Goal: Task Accomplishment & Management: Manage account settings

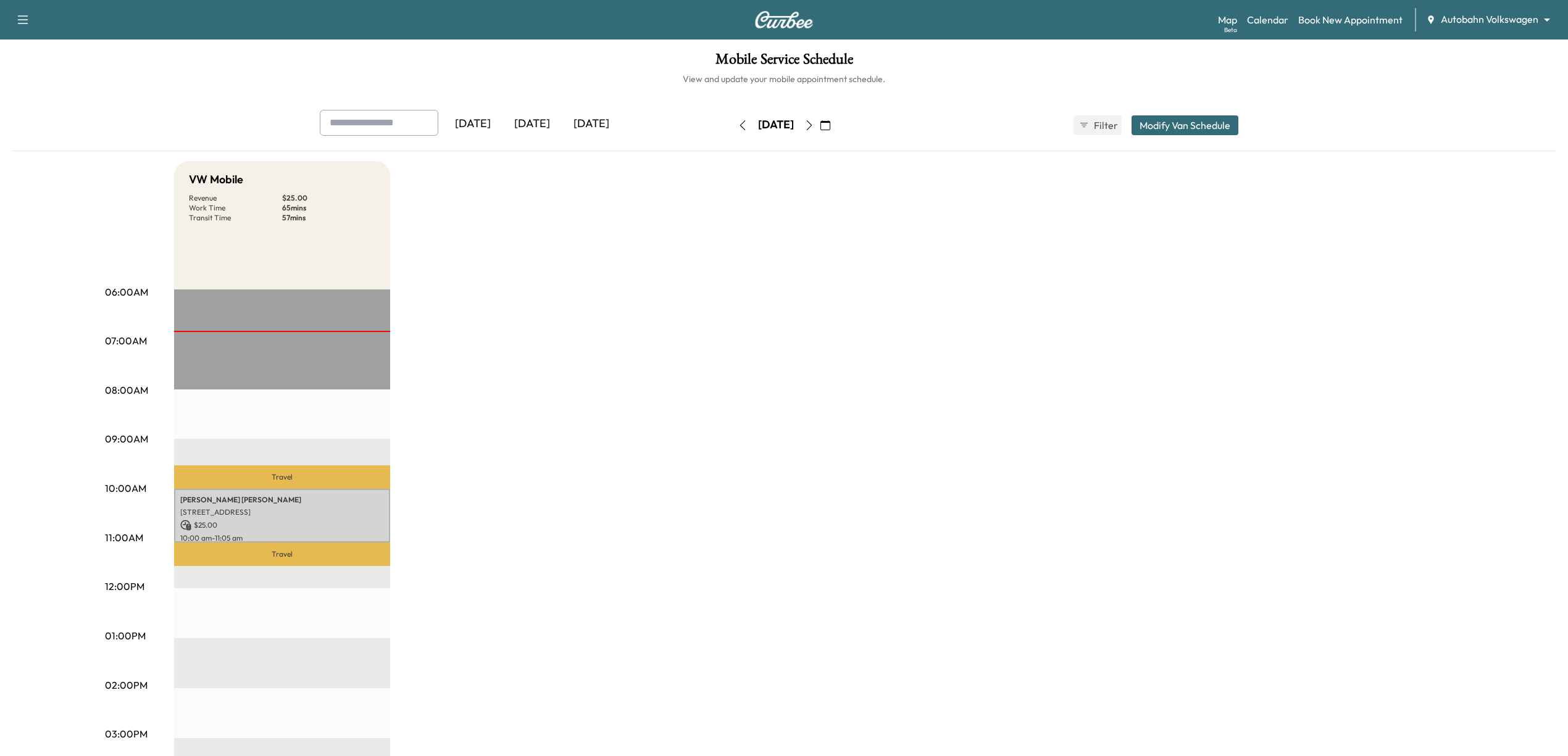
scroll to position [164, 0]
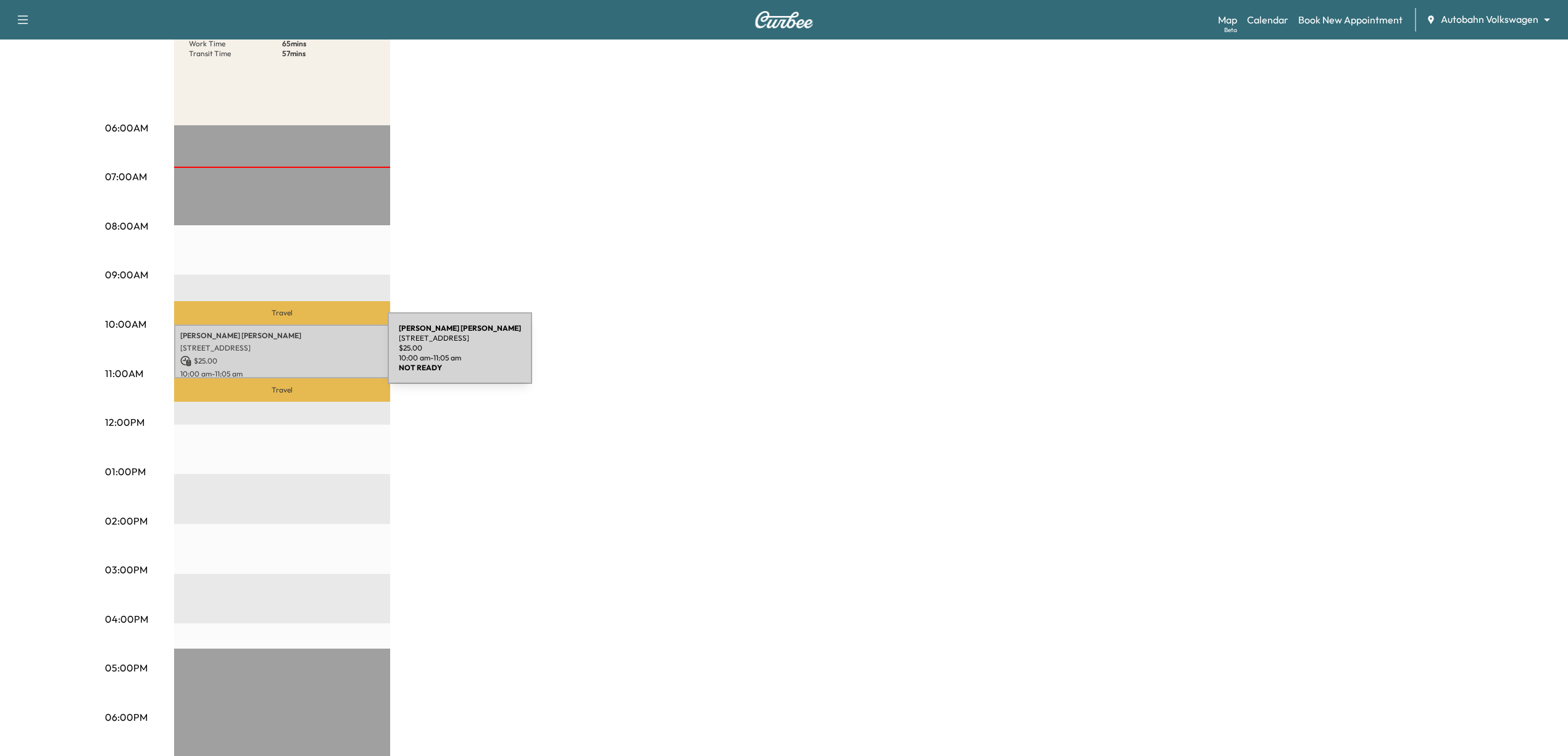
drag, startPoint x: 295, startPoint y: 355, endPoint x: 252, endPoint y: 354, distance: 43.0
click at [252, 355] on p "$ 25.00" at bounding box center [282, 360] width 204 height 11
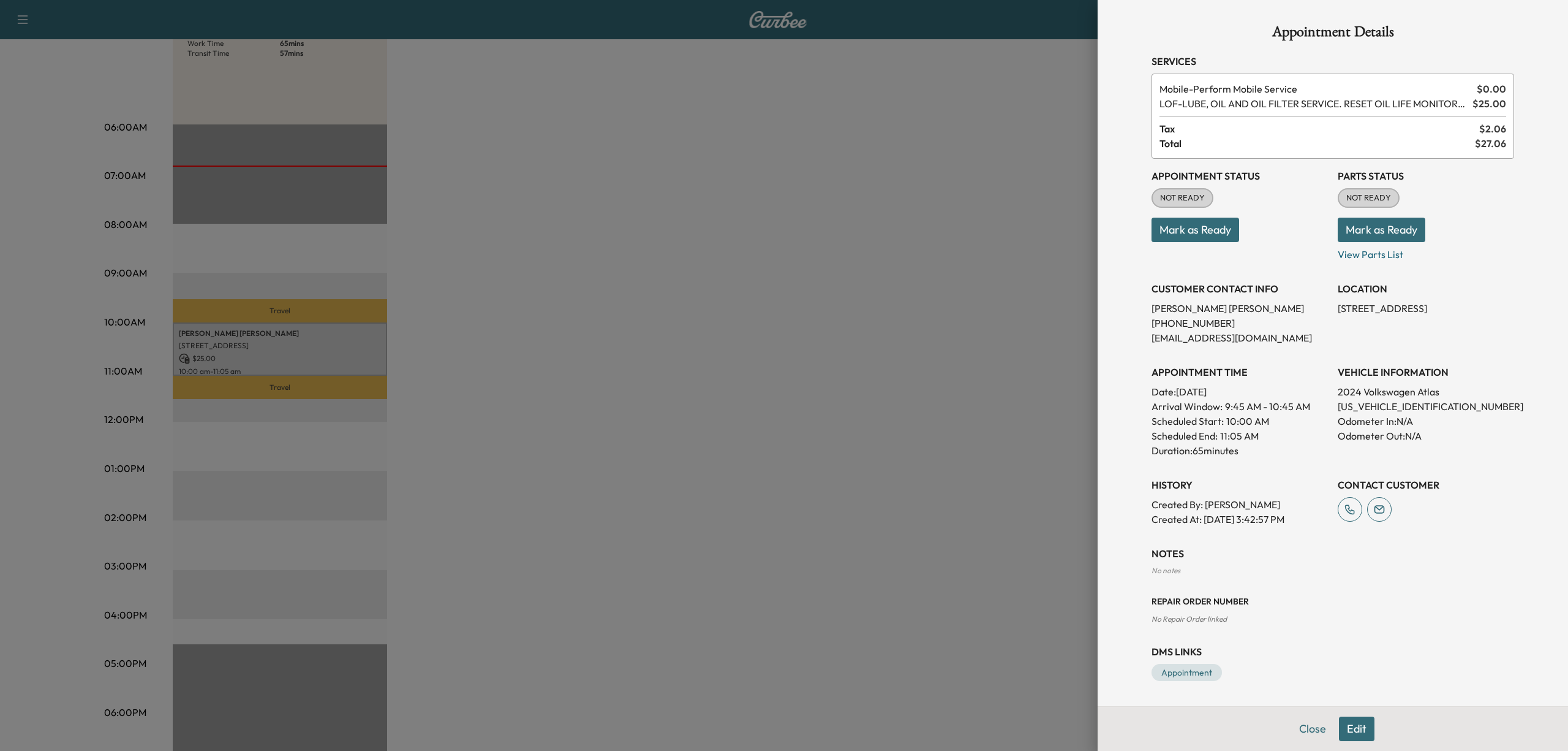
click at [1191, 225] on button "Mark as Ready" at bounding box center [1195, 229] width 88 height 24
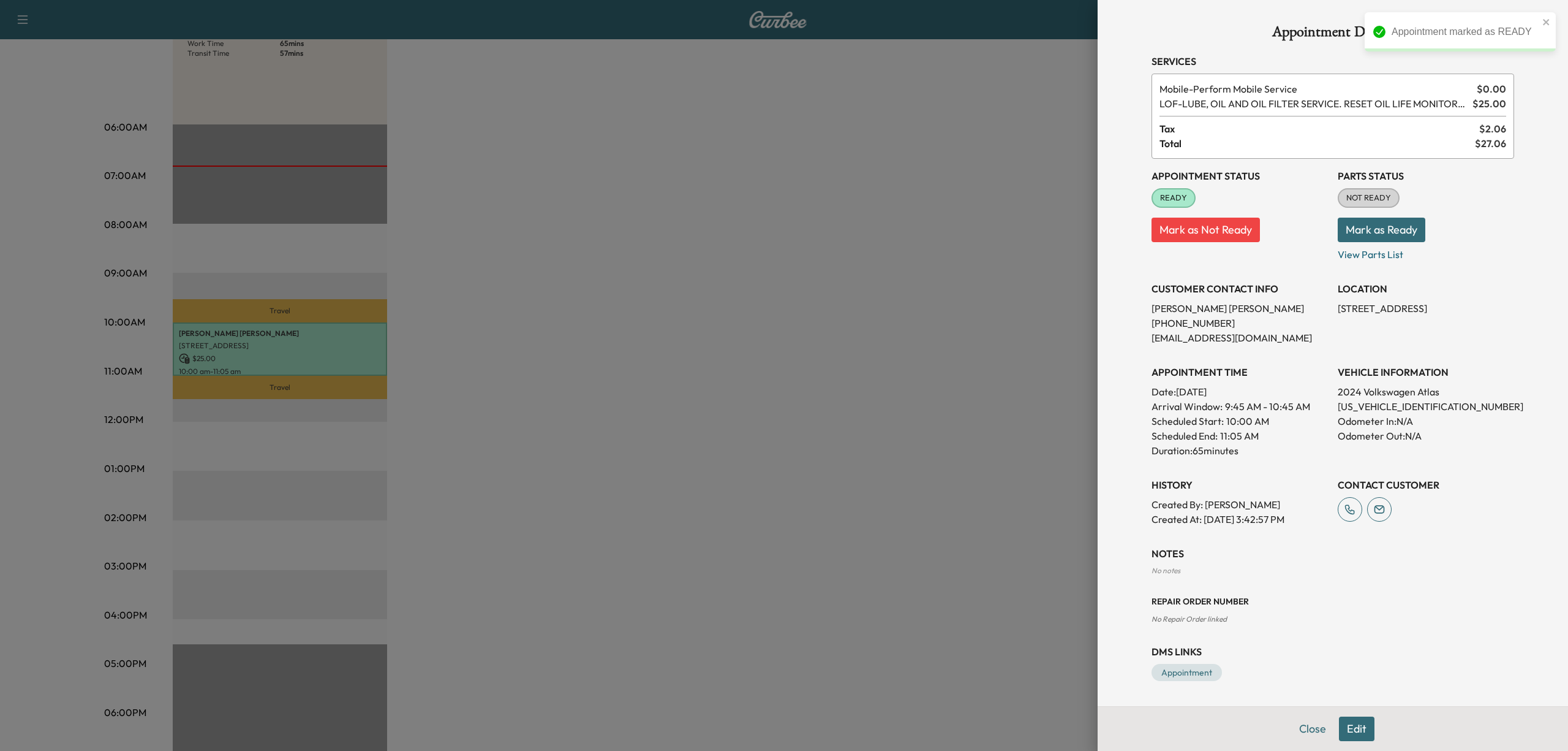
click at [850, 427] on div at bounding box center [784, 375] width 1568 height 751
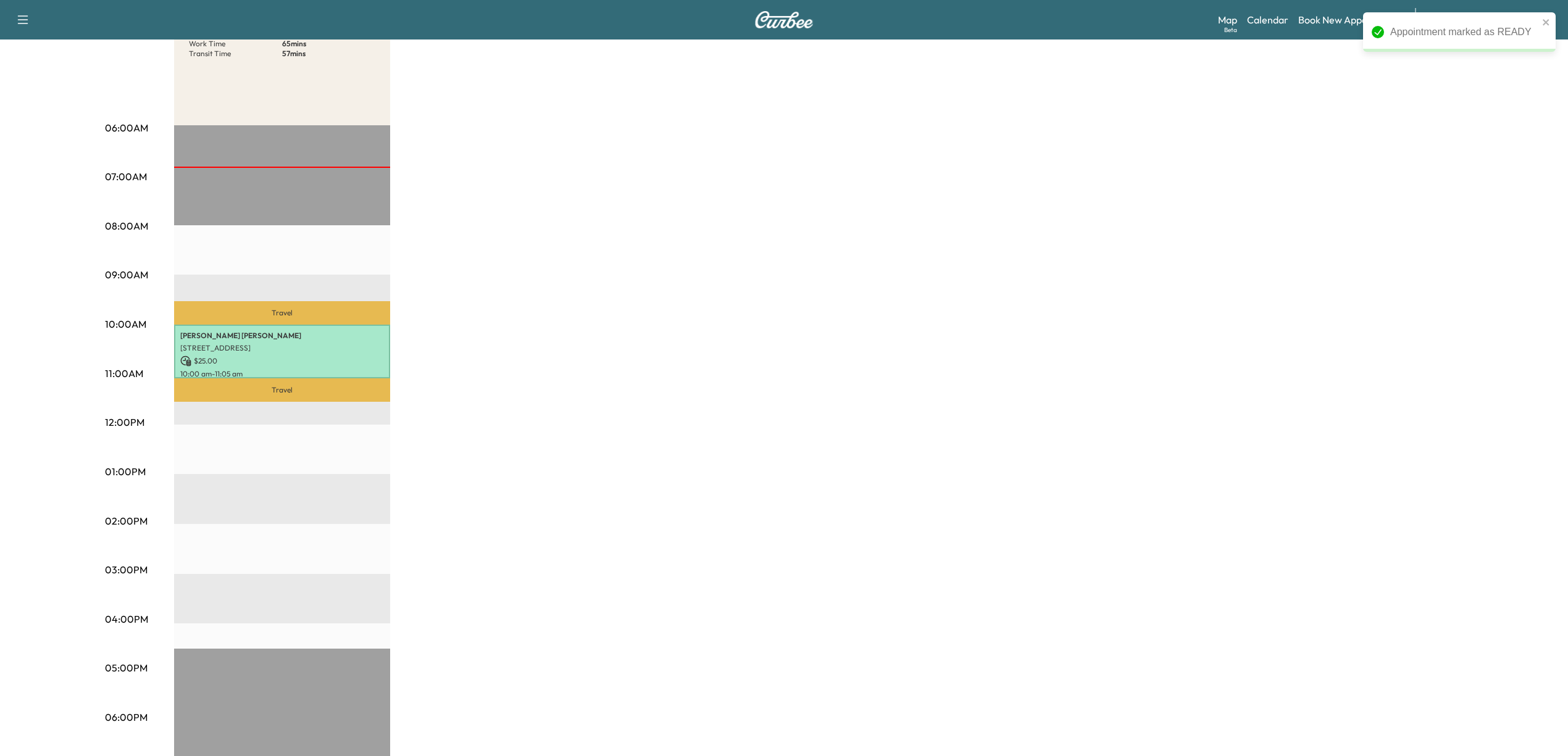
scroll to position [0, 0]
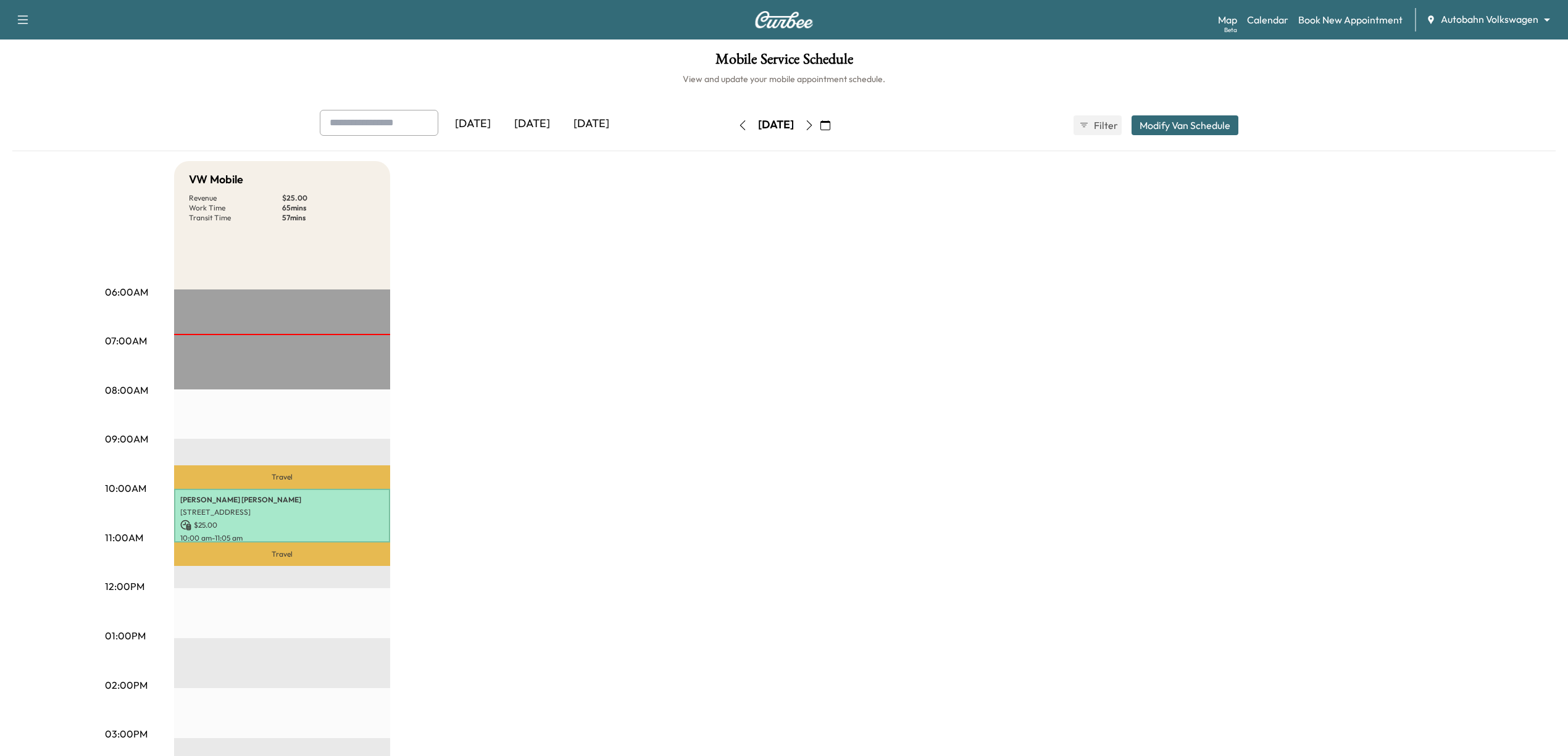
click at [1456, 21] on body "Support Log Out Map Beta Calendar Book New Appointment Autobahn Volkswagen ****…" at bounding box center [784, 378] width 1568 height 756
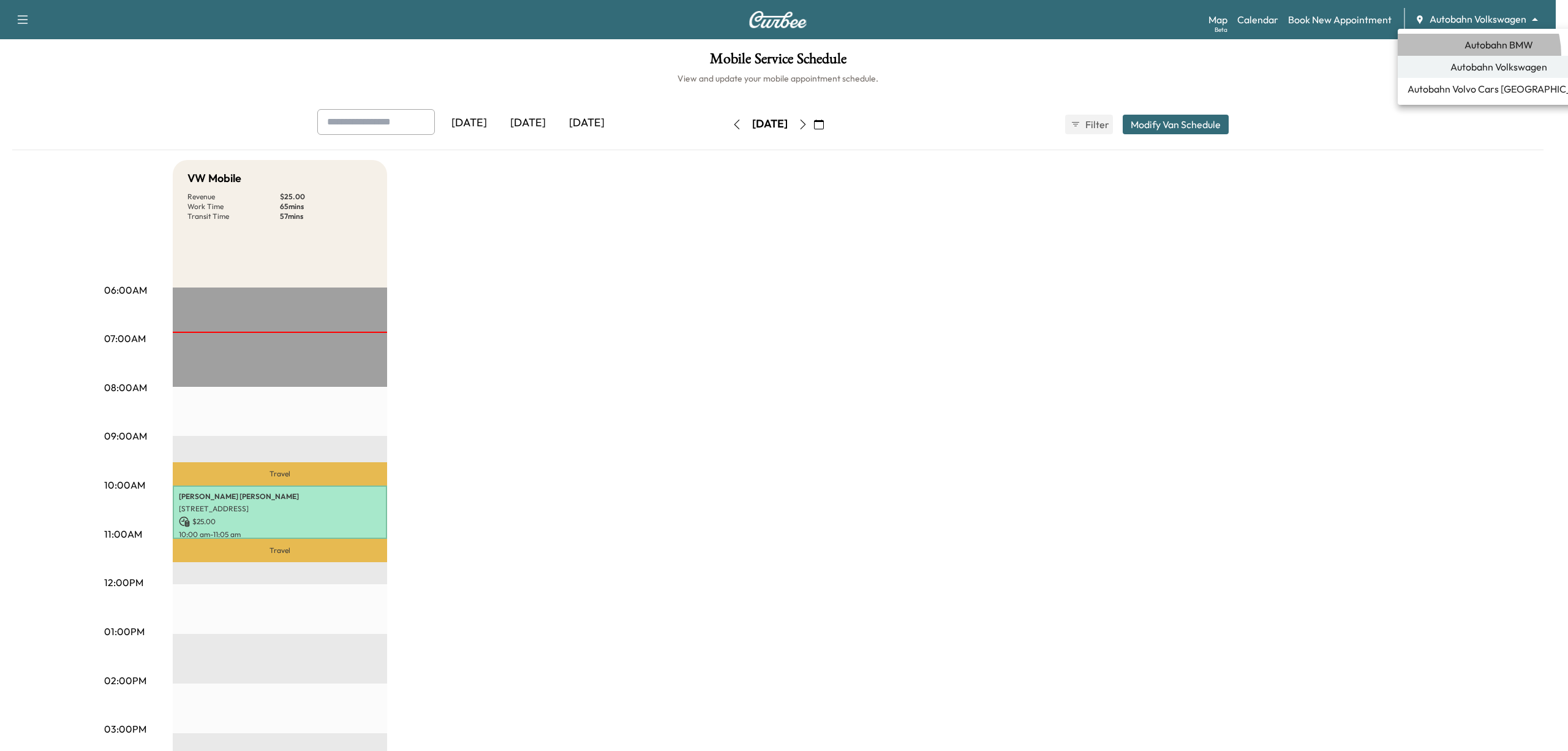
click at [1471, 55] on li "Autobahn BMW" at bounding box center [1499, 44] width 202 height 22
